Goal: Check status: Check status

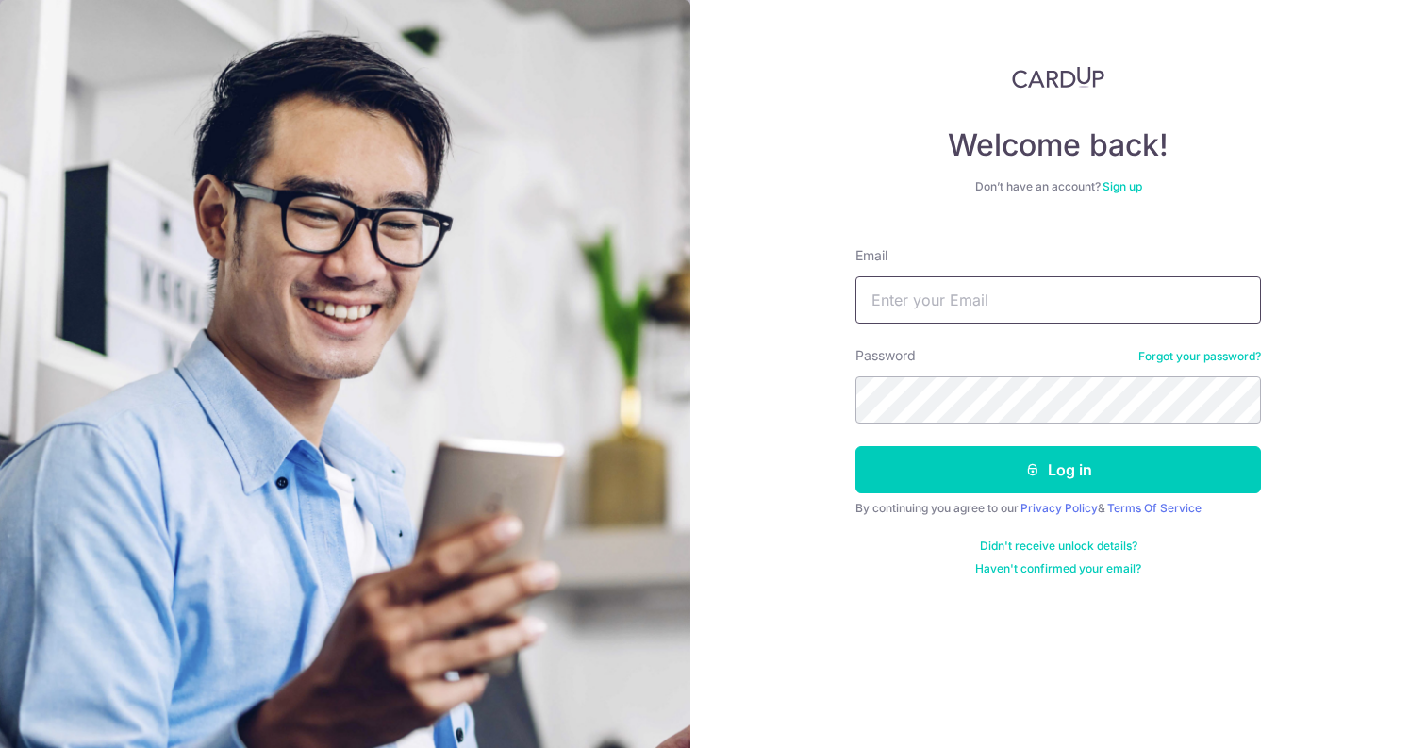
type input "[EMAIL_ADDRESS][DOMAIN_NAME]"
click at [1058, 470] on button "Log in" at bounding box center [1057, 469] width 405 height 47
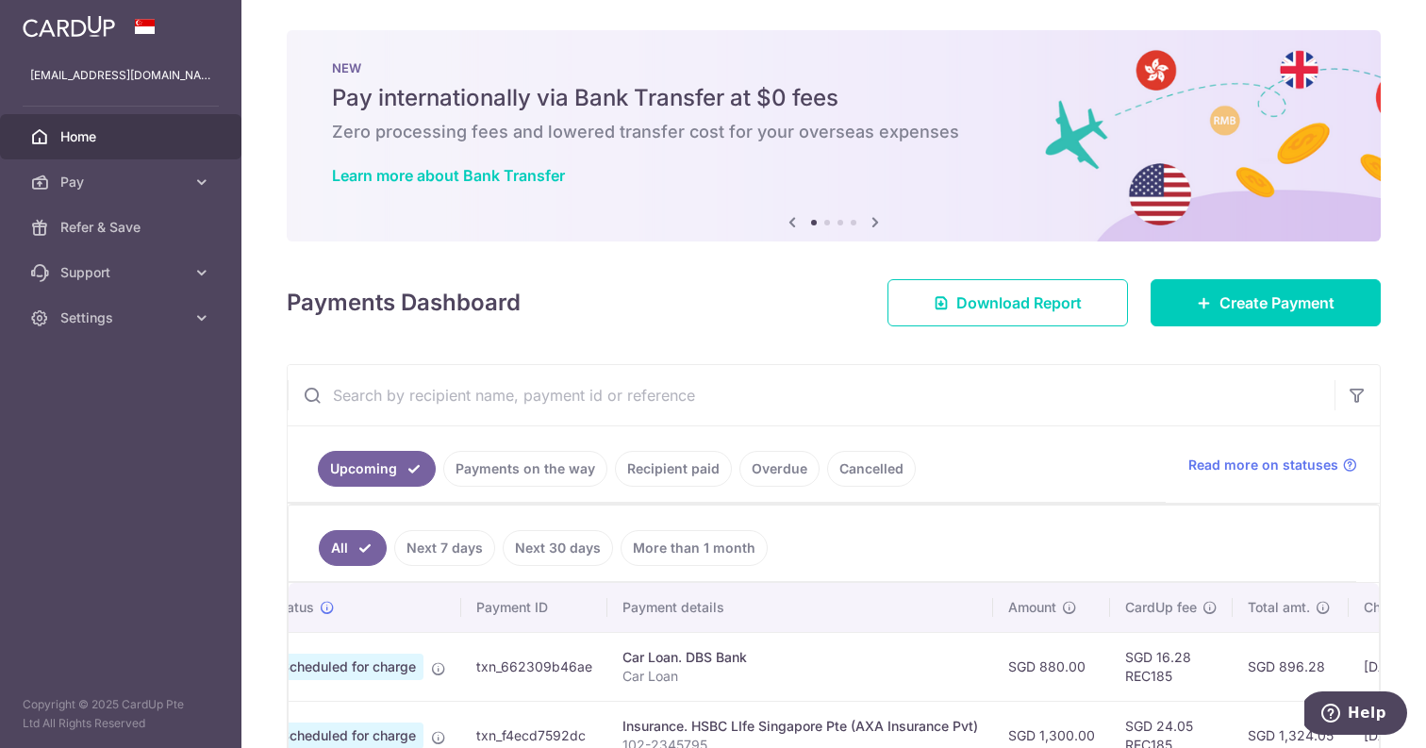
scroll to position [0, 383]
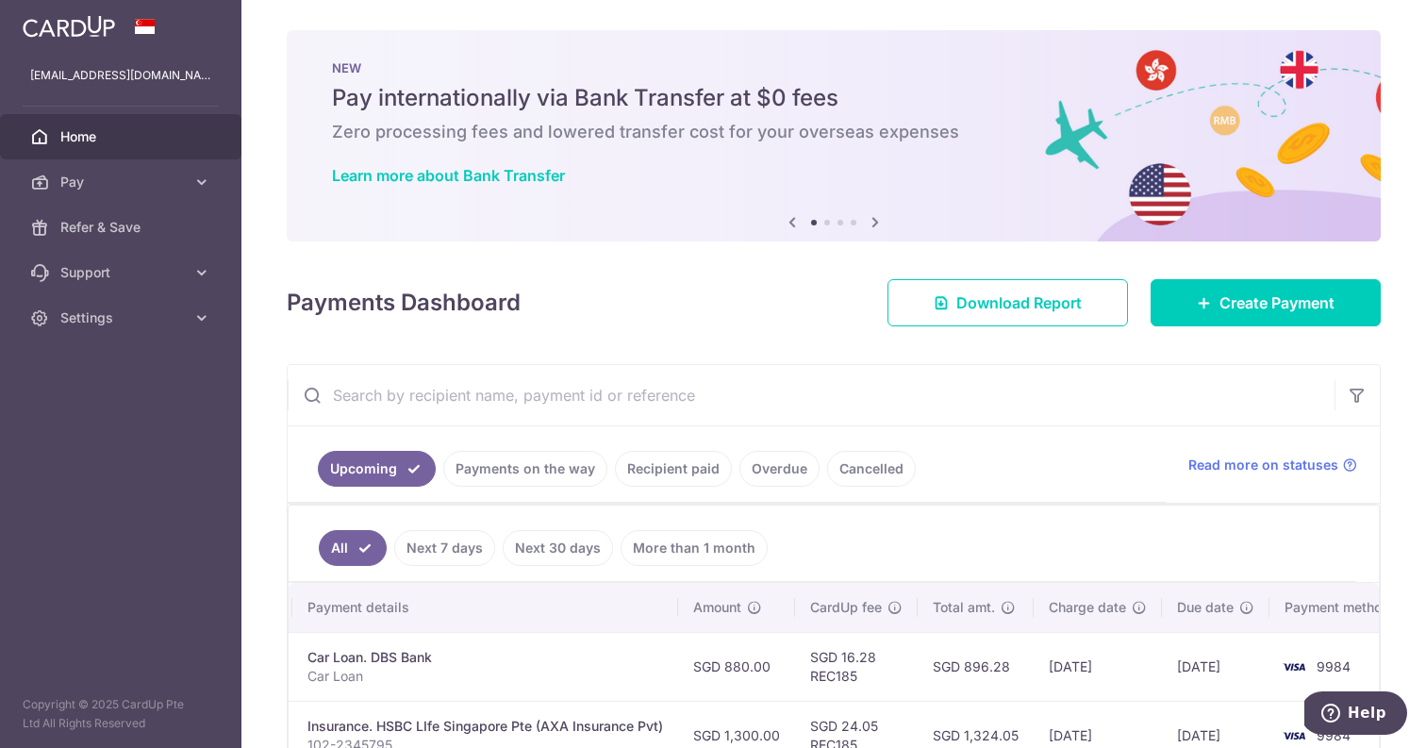
click at [667, 468] on link "Recipient paid" at bounding box center [673, 469] width 117 height 36
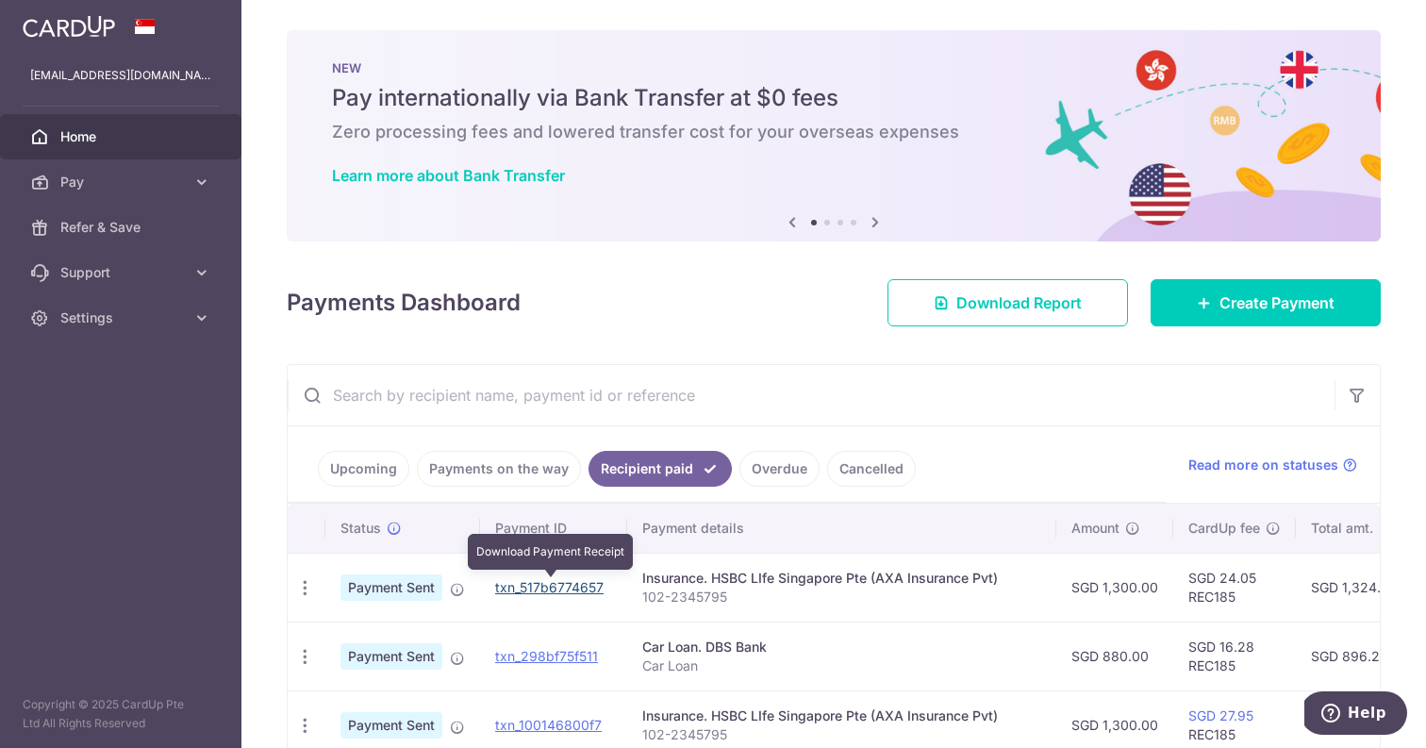
click at [570, 592] on link "txn_517b6774657" at bounding box center [549, 587] width 108 height 16
